Goal: Task Accomplishment & Management: Manage account settings

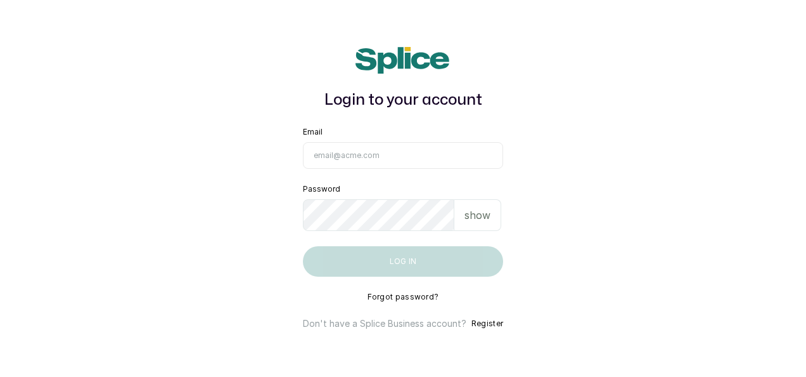
type input "[EMAIL_ADDRESS][DOMAIN_NAME]"
click at [398, 262] on button "Log in" at bounding box center [403, 261] width 200 height 30
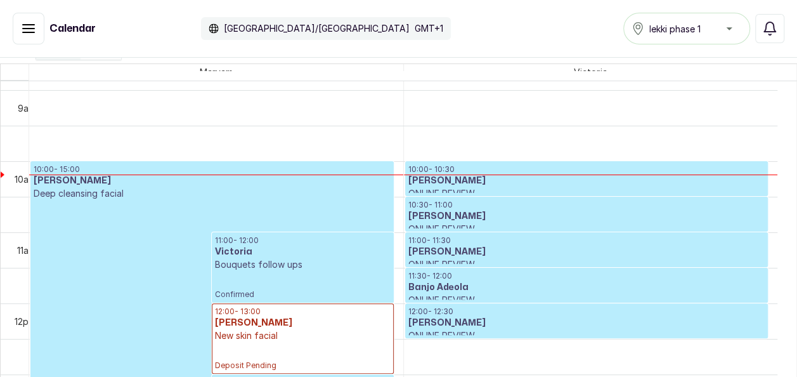
scroll to position [655, 0]
